Goal: Navigation & Orientation: Find specific page/section

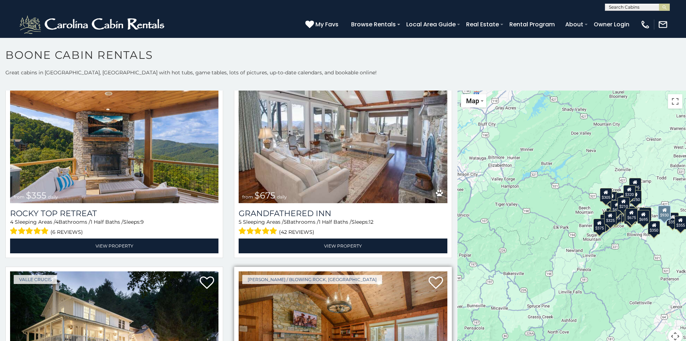
scroll to position [4, 0]
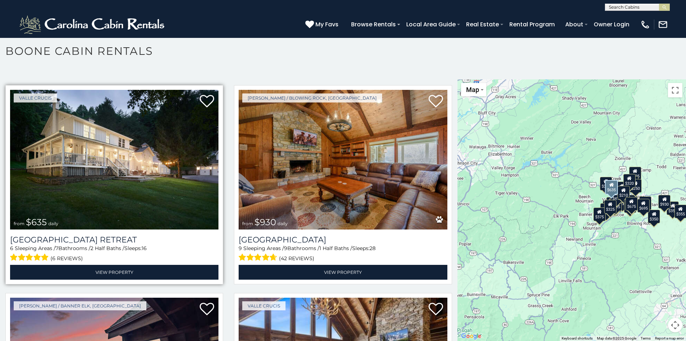
click at [18, 114] on img at bounding box center [114, 160] width 208 height 140
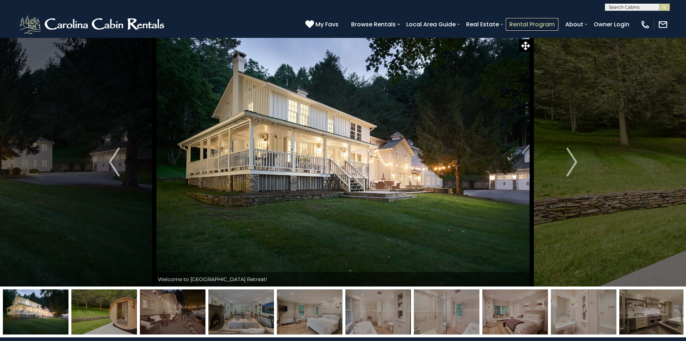
click at [519, 19] on link "Rental Program" at bounding box center [532, 24] width 53 height 13
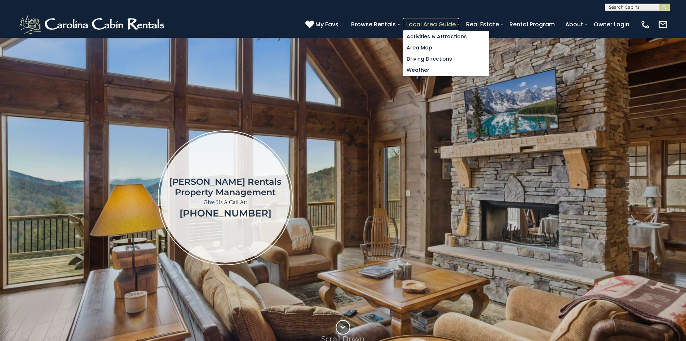
click at [408, 21] on link "Local Area Guide" at bounding box center [431, 24] width 57 height 13
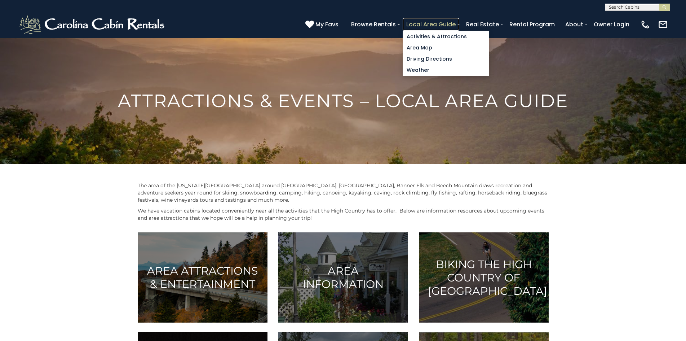
click at [405, 20] on link "Local Area Guide" at bounding box center [431, 24] width 57 height 13
